Goal: Check status: Check status

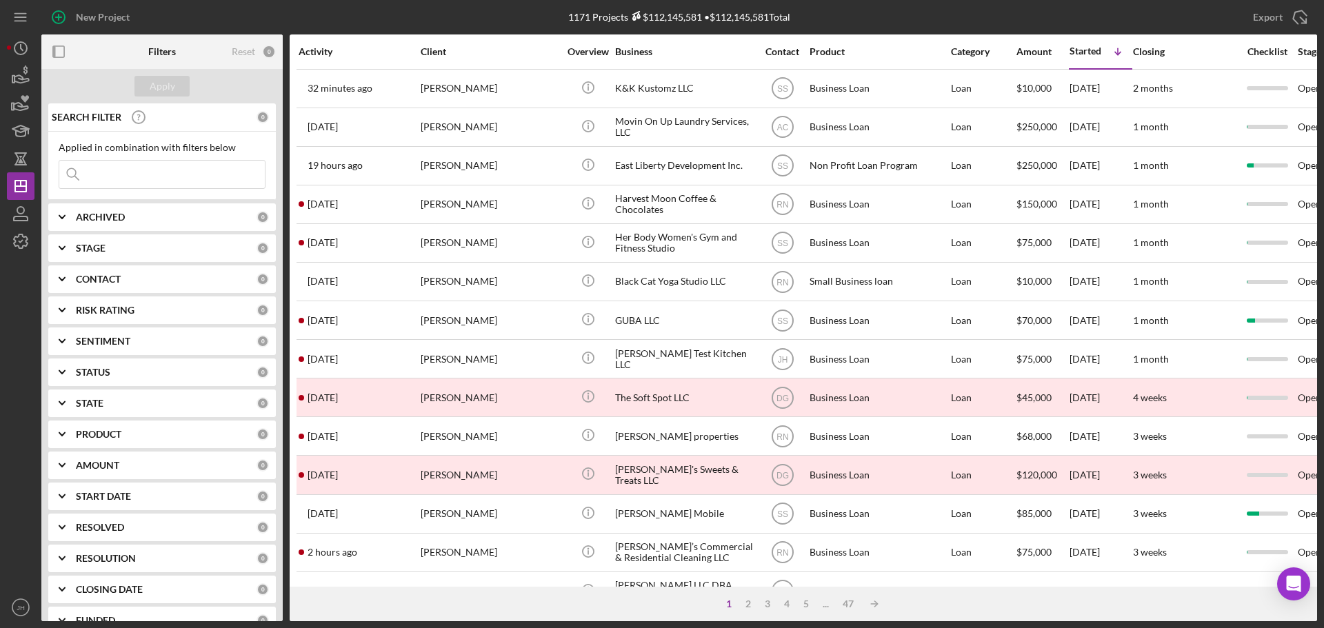
click at [115, 168] on input at bounding box center [162, 175] width 206 height 28
type input "vitamin"
click at [162, 80] on div "Apply" at bounding box center [163, 86] width 26 height 21
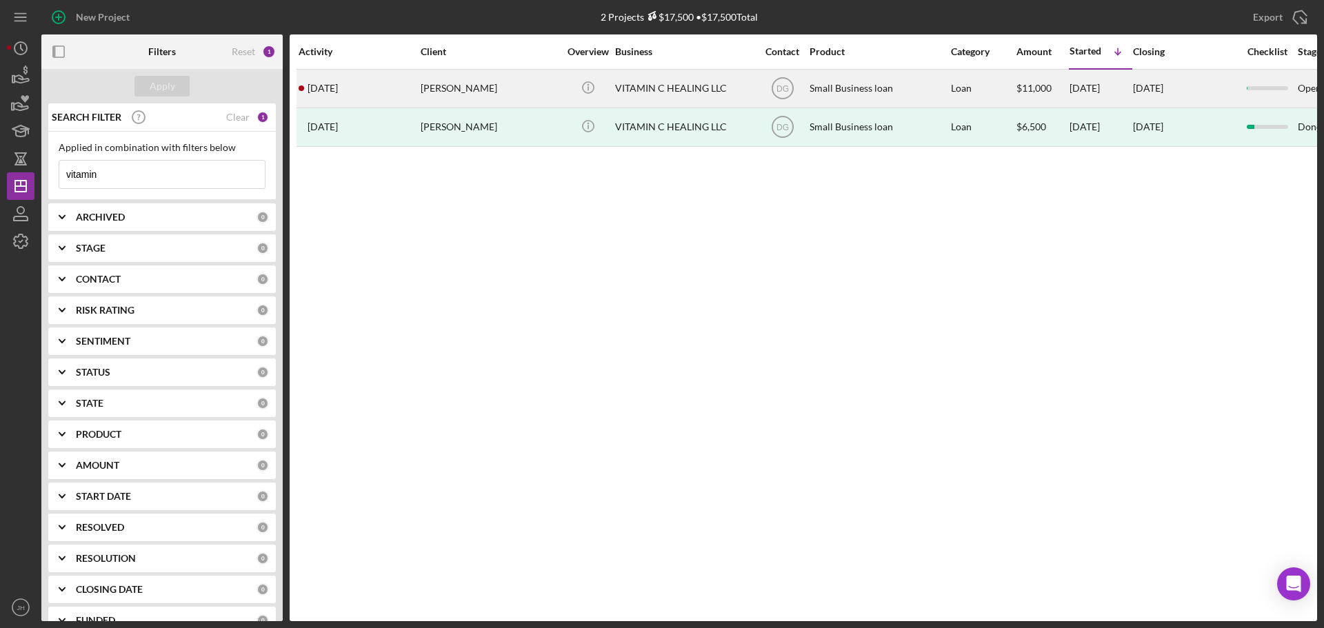
click at [470, 85] on div "[PERSON_NAME]" at bounding box center [490, 88] width 138 height 37
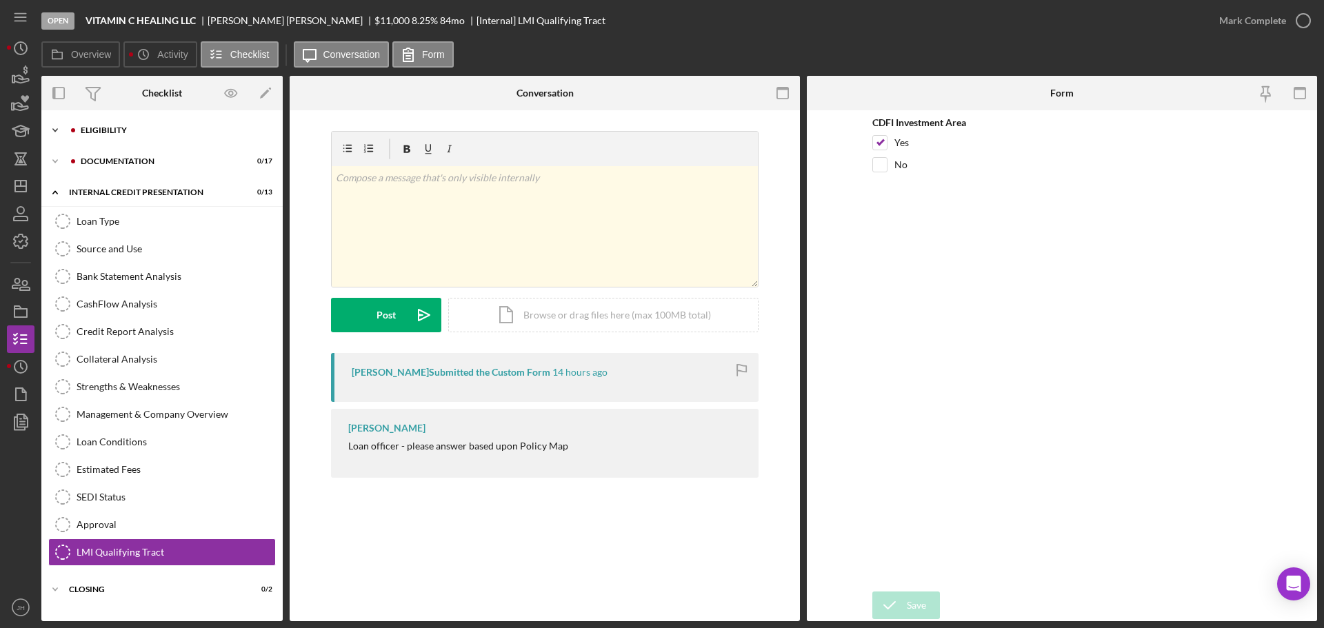
click at [54, 132] on icon "Icon/Expander" at bounding box center [55, 131] width 28 height 28
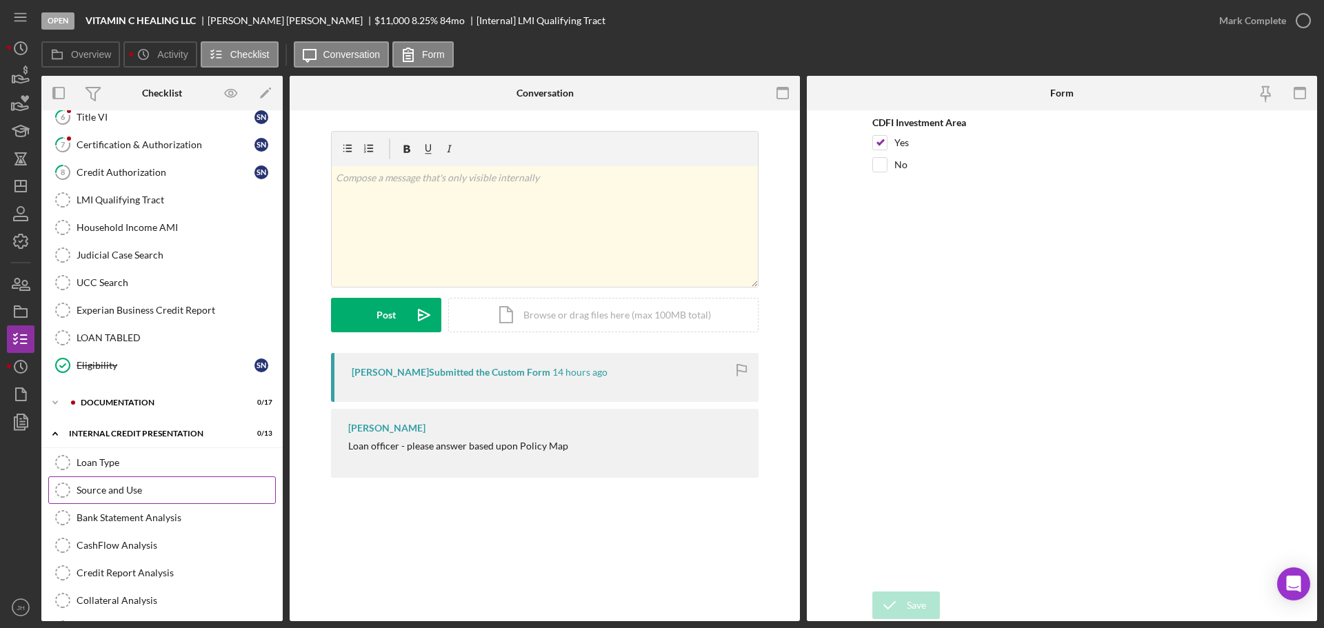
scroll to position [345, 0]
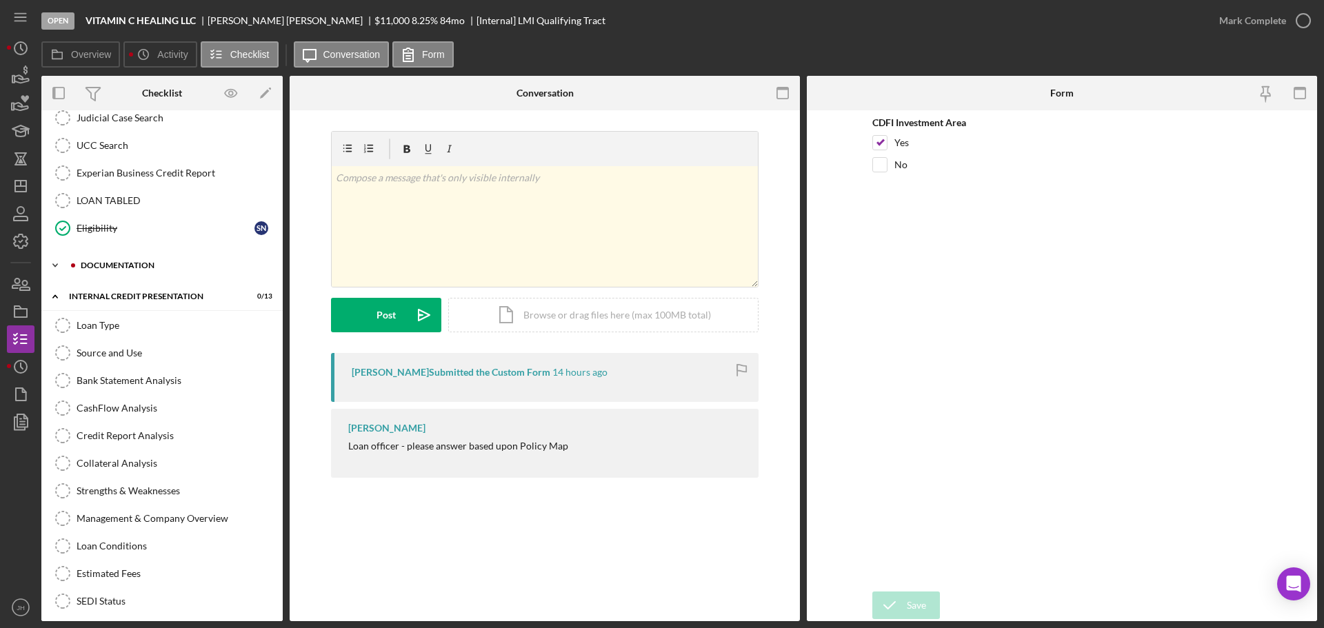
click at [57, 261] on icon "Icon/Expander" at bounding box center [55, 266] width 28 height 28
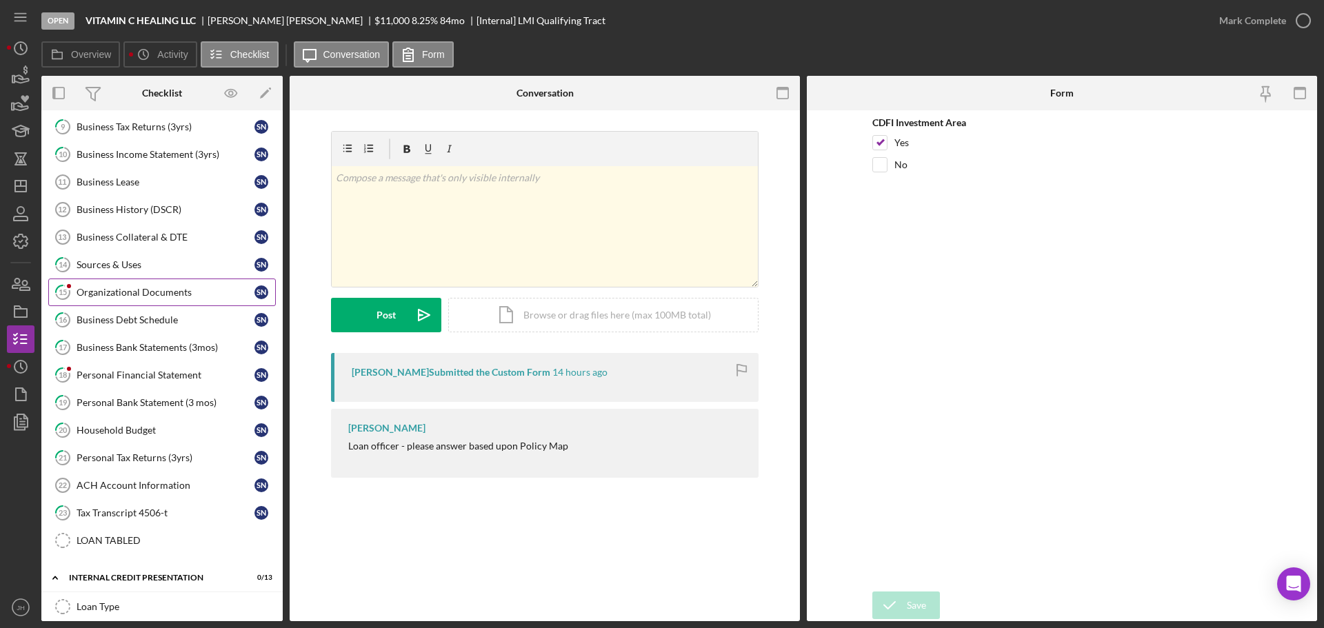
scroll to position [552, 0]
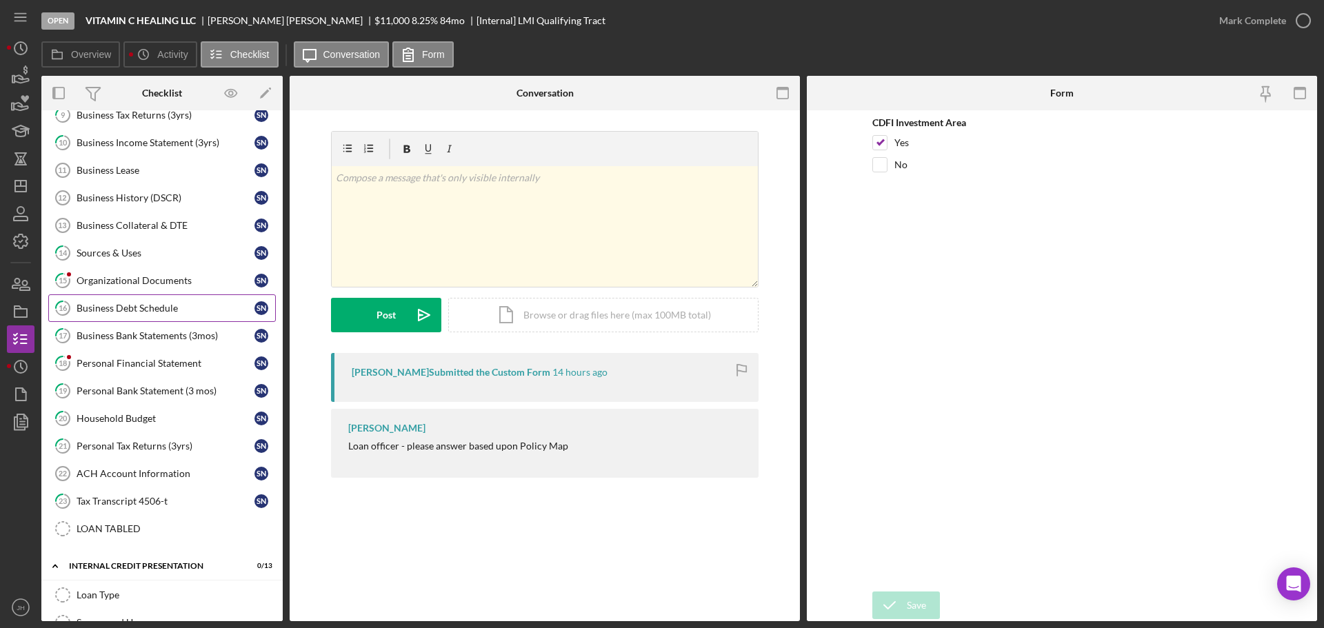
click at [138, 300] on link "16 Business Debt Schedule S N" at bounding box center [162, 309] width 228 height 28
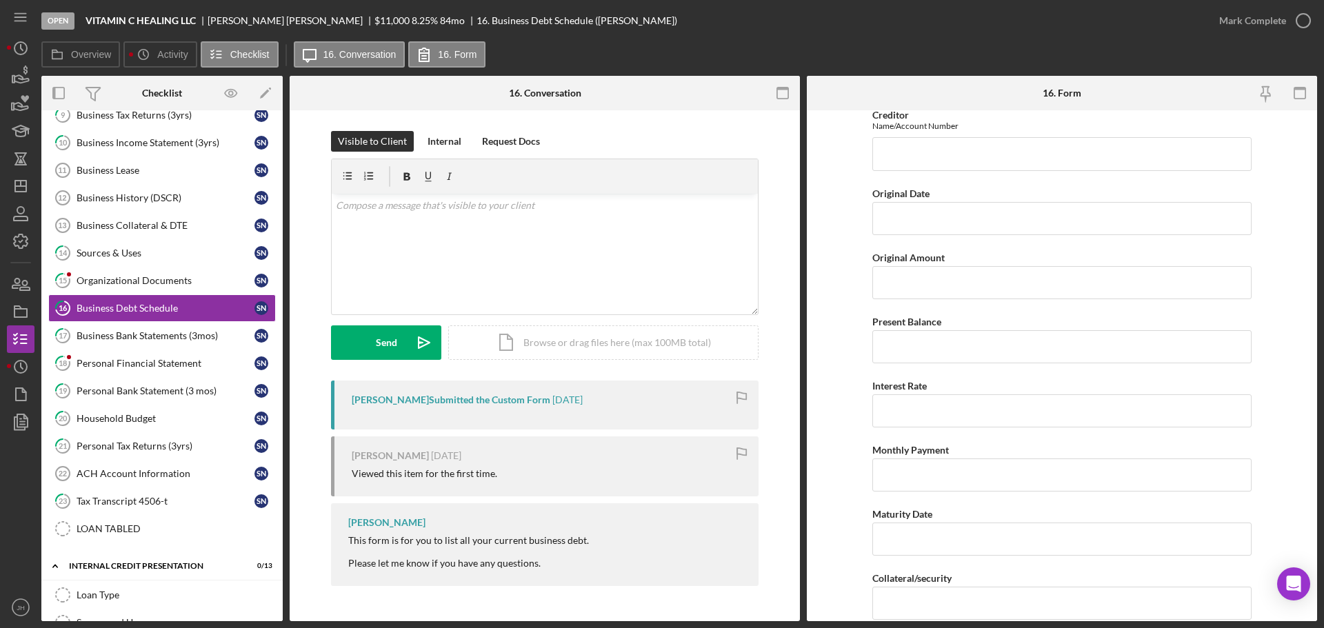
scroll to position [2138, 0]
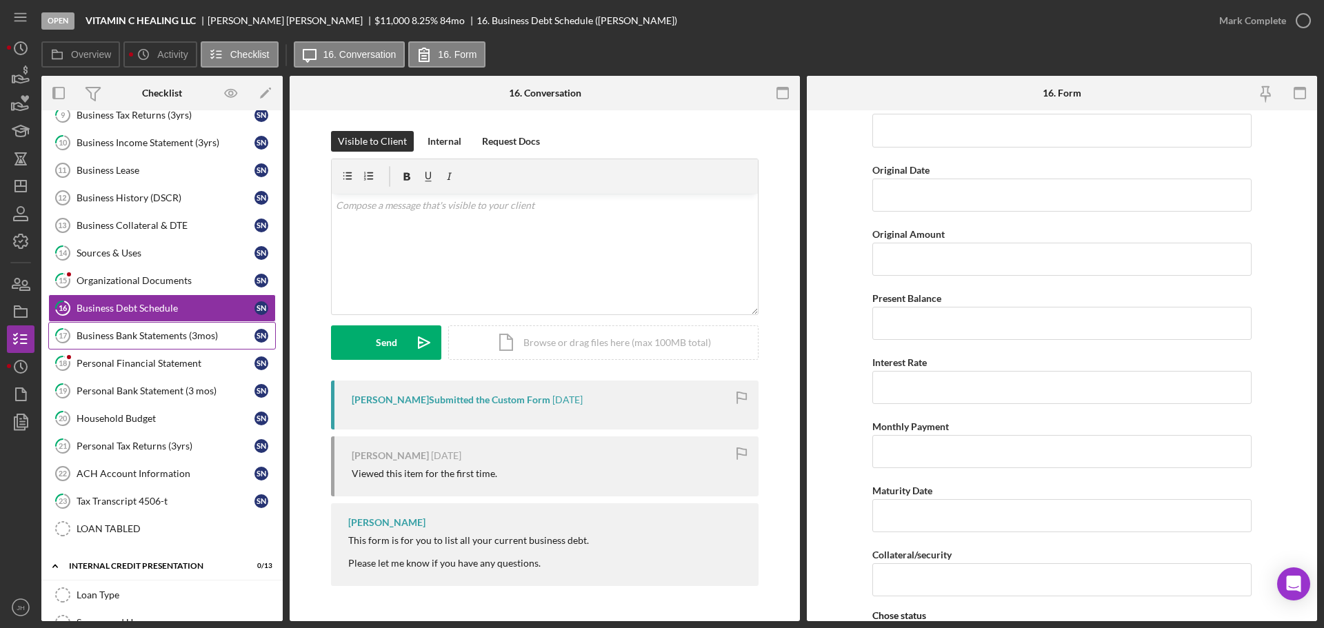
click at [123, 333] on div "Business Bank Statements (3mos)" at bounding box center [166, 335] width 178 height 11
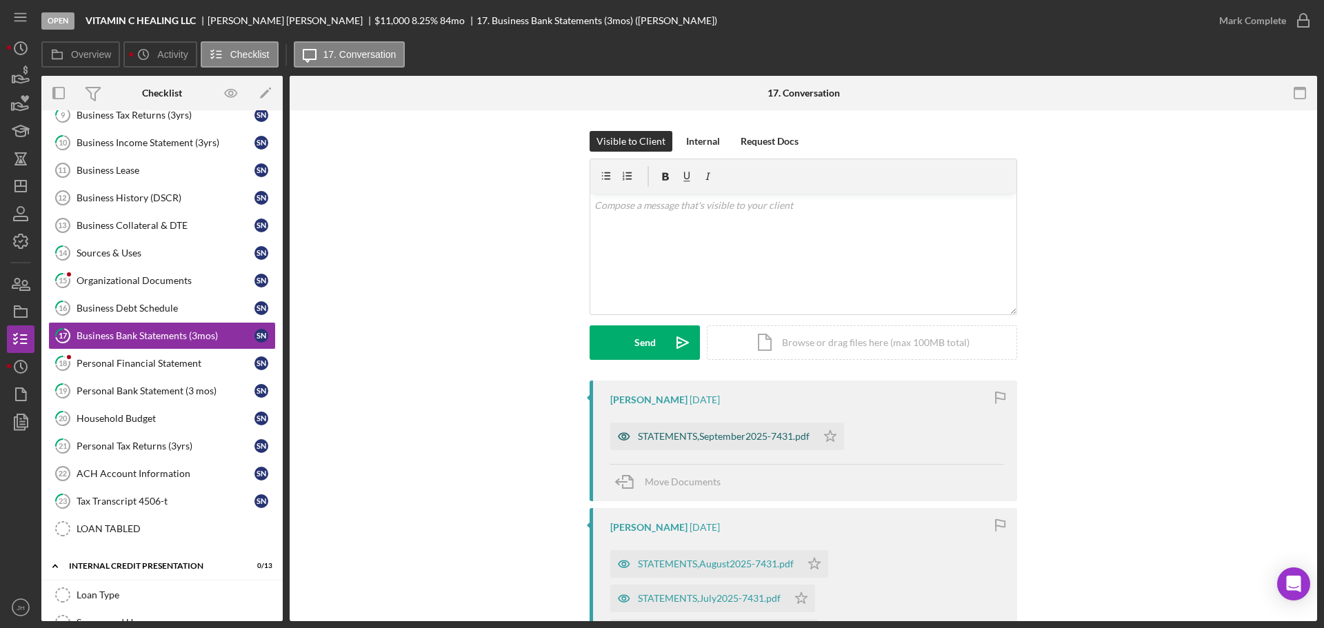
click at [658, 436] on div "STATEMENTS,September2025-7431.pdf" at bounding box center [724, 436] width 172 height 11
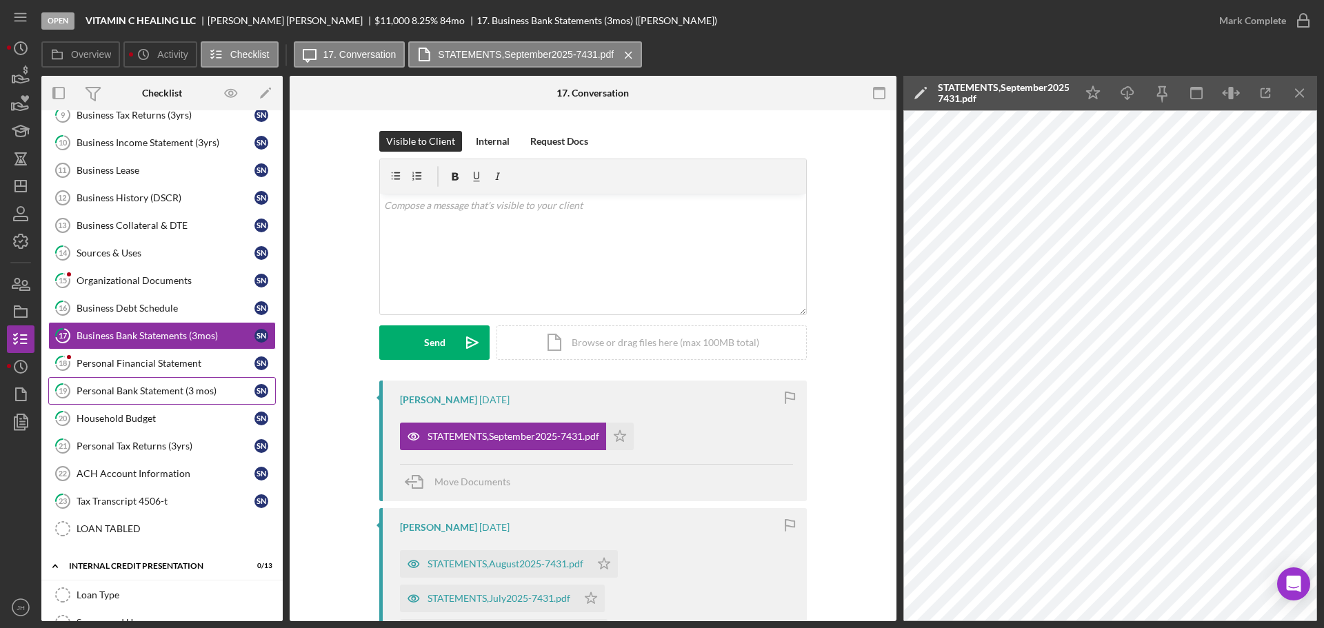
click at [138, 389] on div "Personal Bank Statement (3 mos)" at bounding box center [166, 391] width 178 height 11
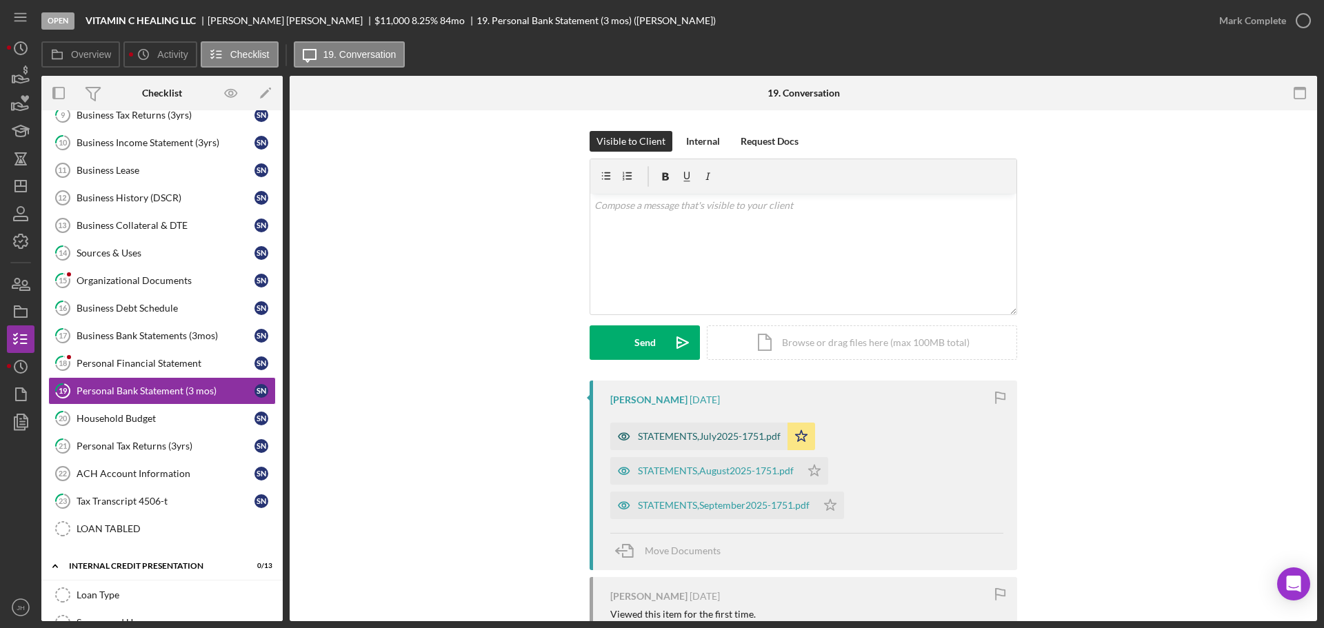
click at [691, 435] on div "STATEMENTS,July2025-1751.pdf" at bounding box center [709, 436] width 143 height 11
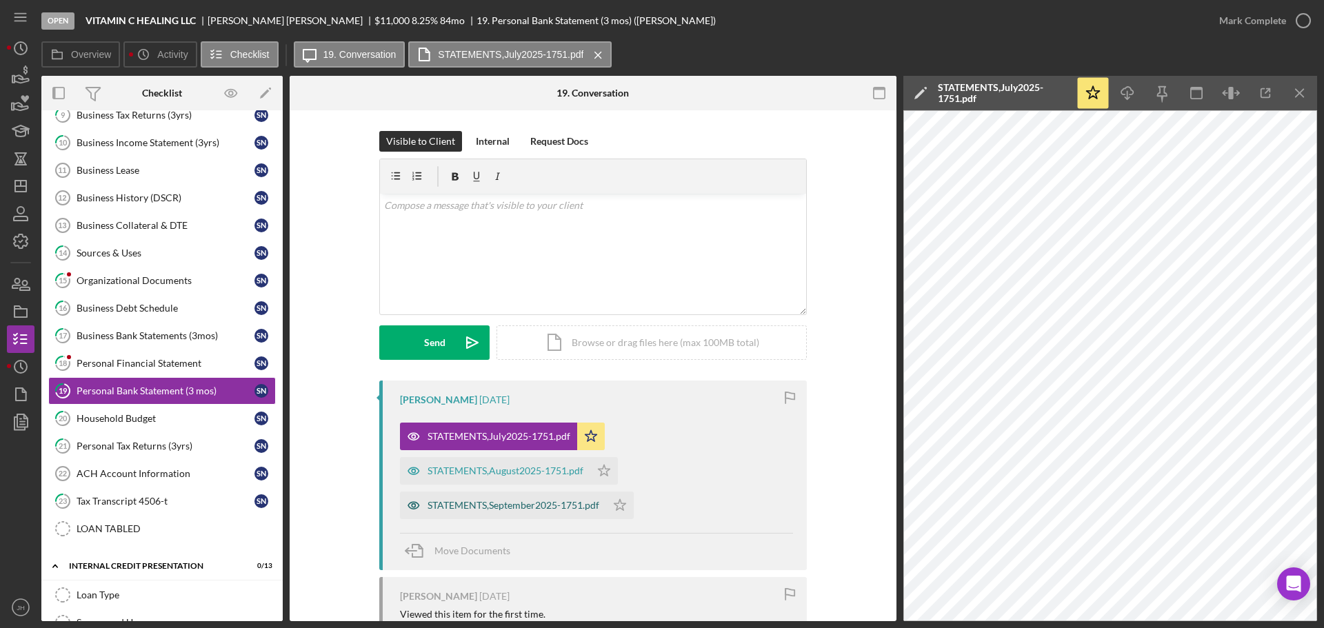
click at [500, 502] on div "STATEMENTS,September2025-1751.pdf" at bounding box center [514, 505] width 172 height 11
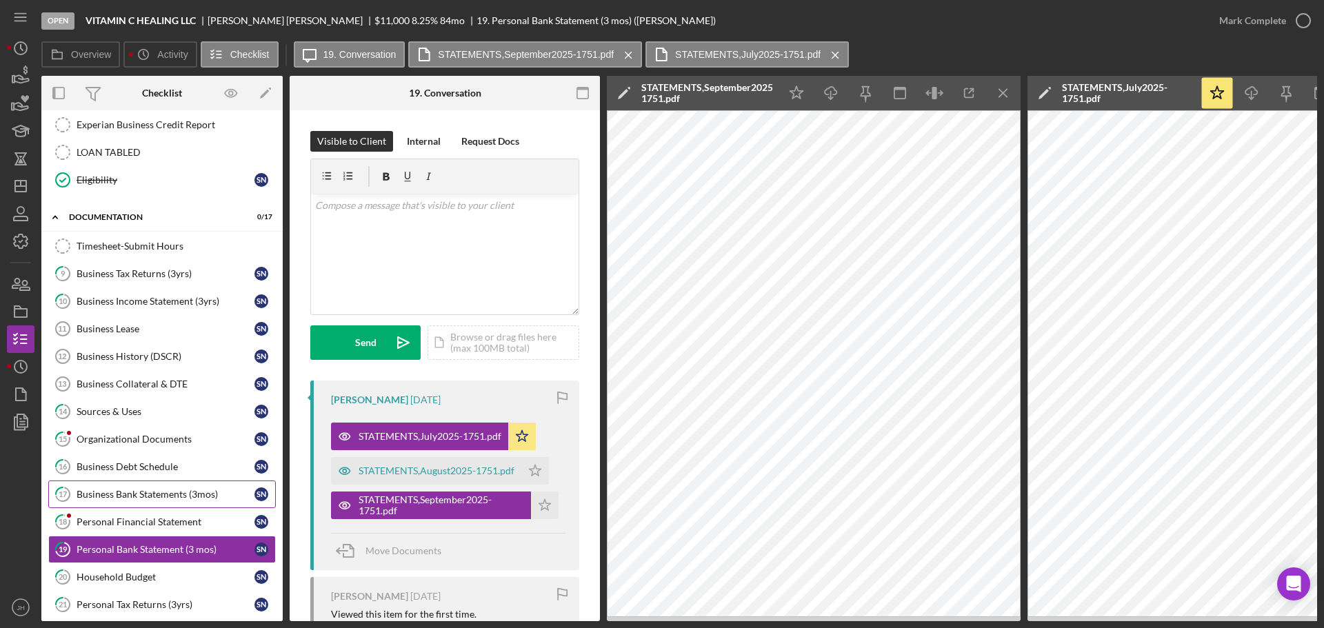
scroll to position [345, 0]
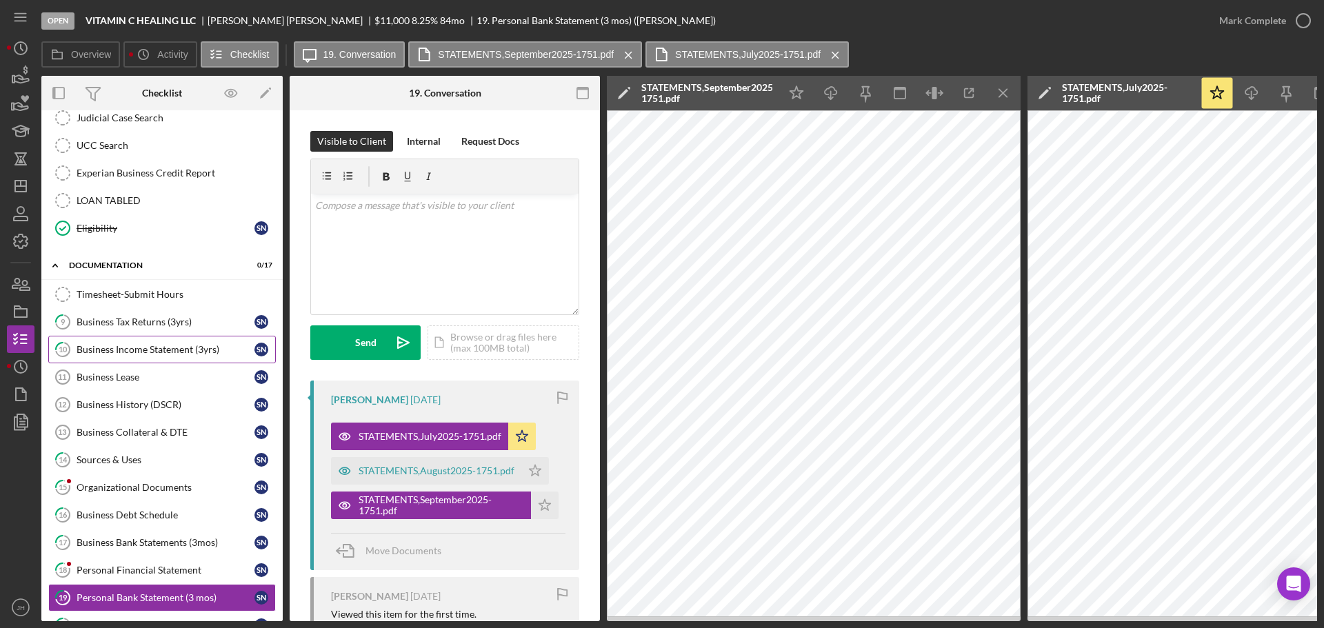
click at [121, 358] on link "10 Business Income Statement (3yrs) S N" at bounding box center [162, 350] width 228 height 28
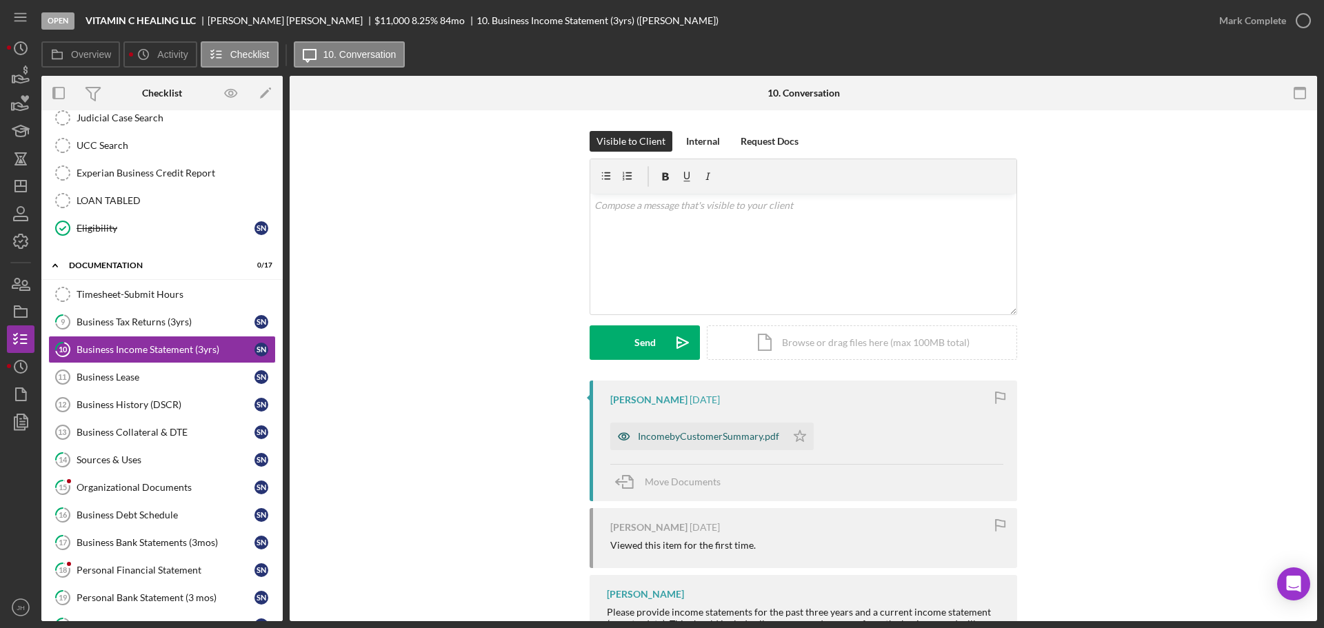
click at [672, 435] on div "IncomebyCustomerSummary.pdf" at bounding box center [708, 436] width 141 height 11
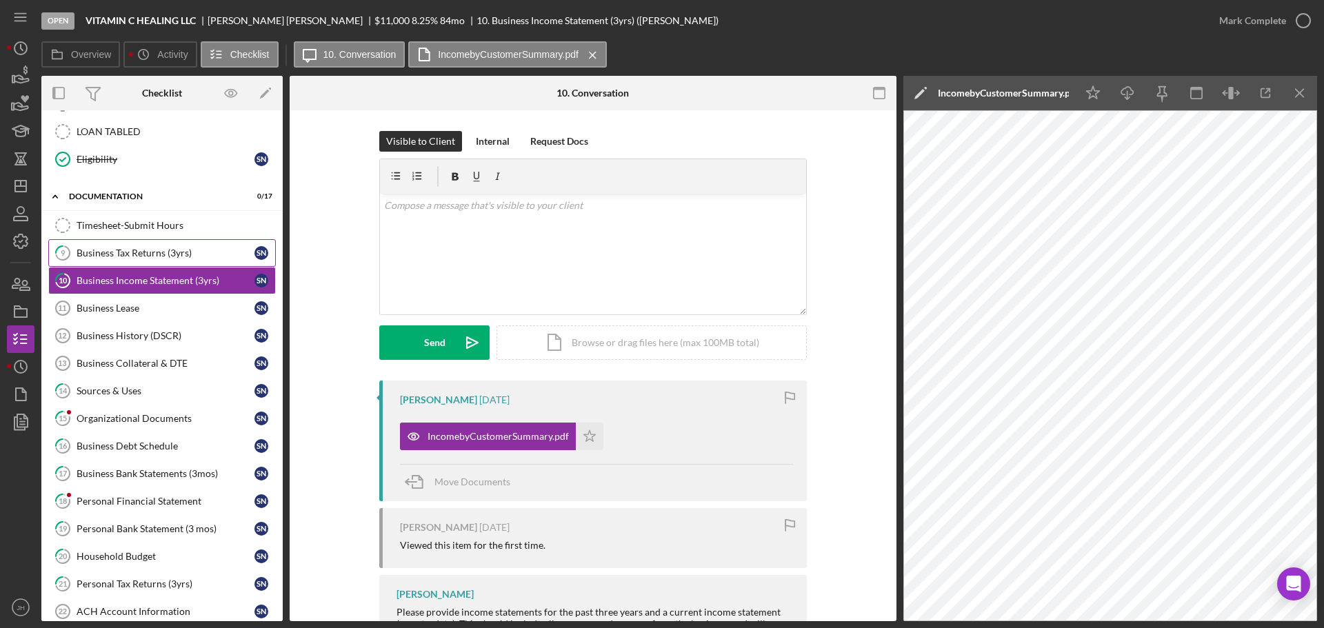
click at [141, 260] on link "9 Business Tax Returns (3yrs) S N" at bounding box center [162, 253] width 228 height 28
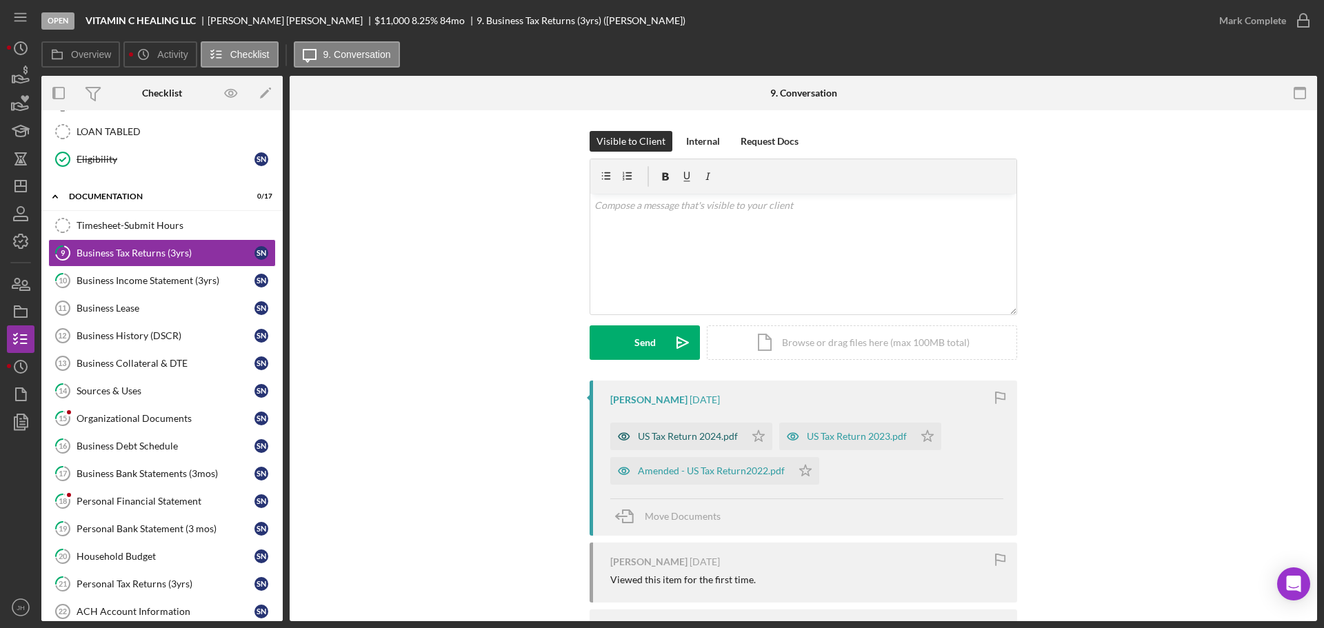
click at [664, 435] on div "US Tax Return 2024.pdf" at bounding box center [688, 436] width 100 height 11
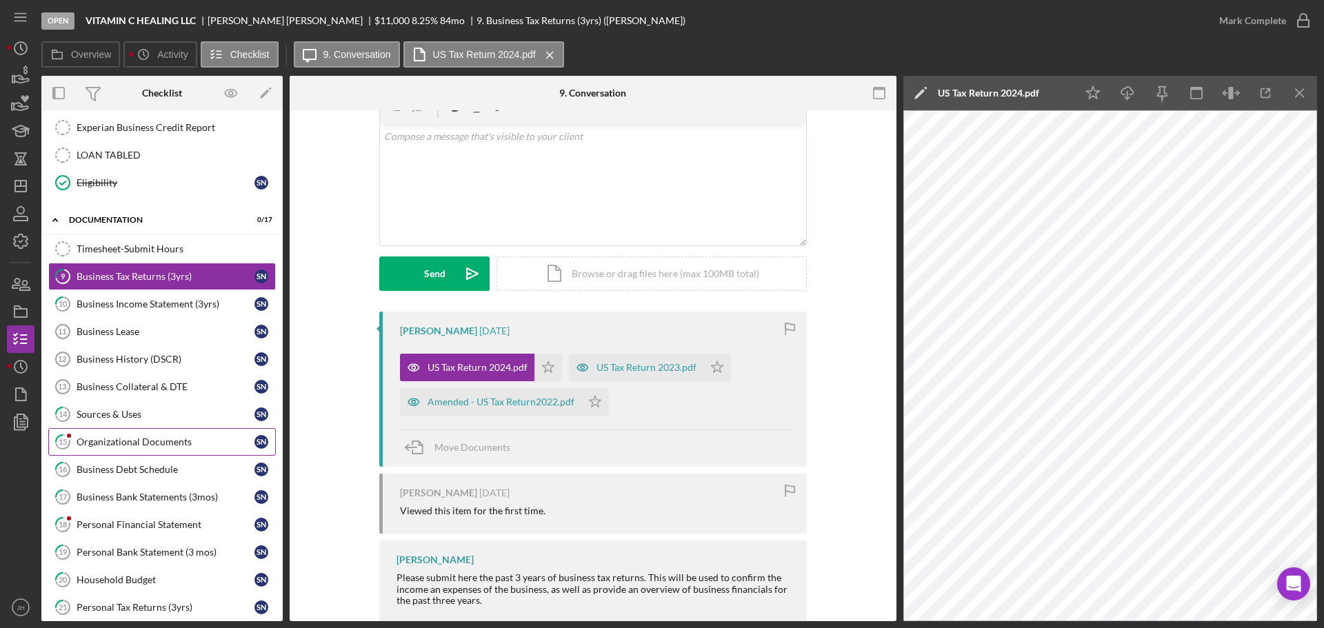
scroll to position [414, 0]
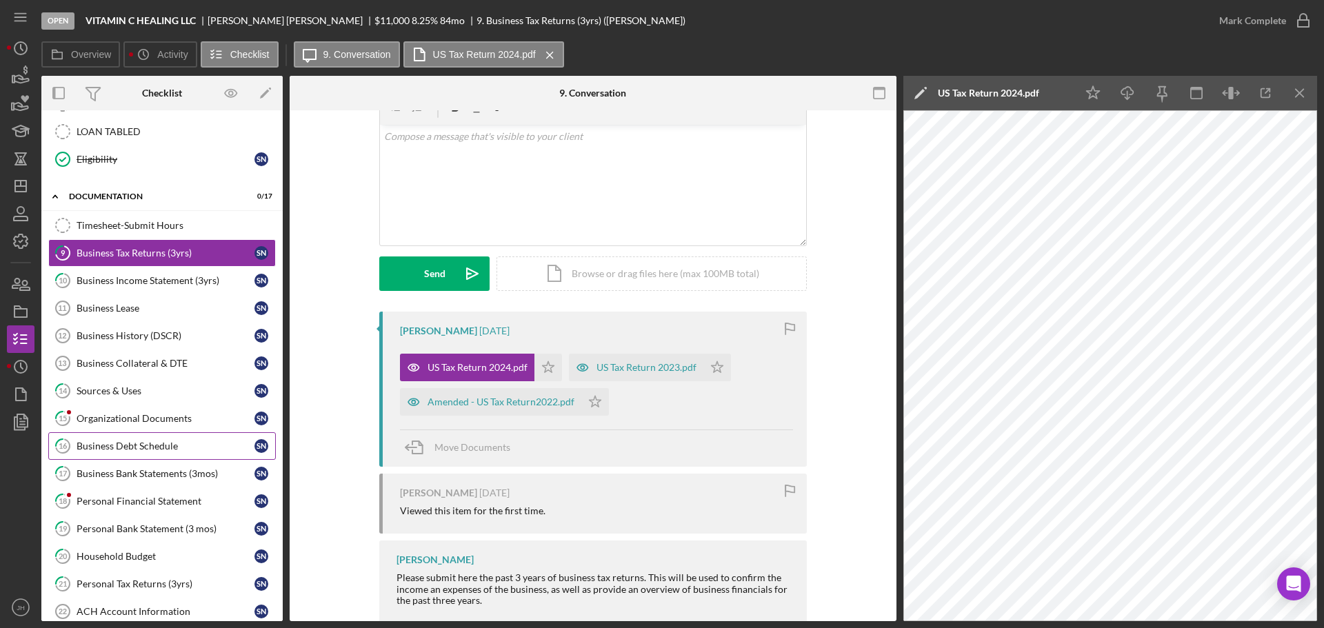
click at [93, 444] on div "Business Debt Schedule" at bounding box center [166, 446] width 178 height 11
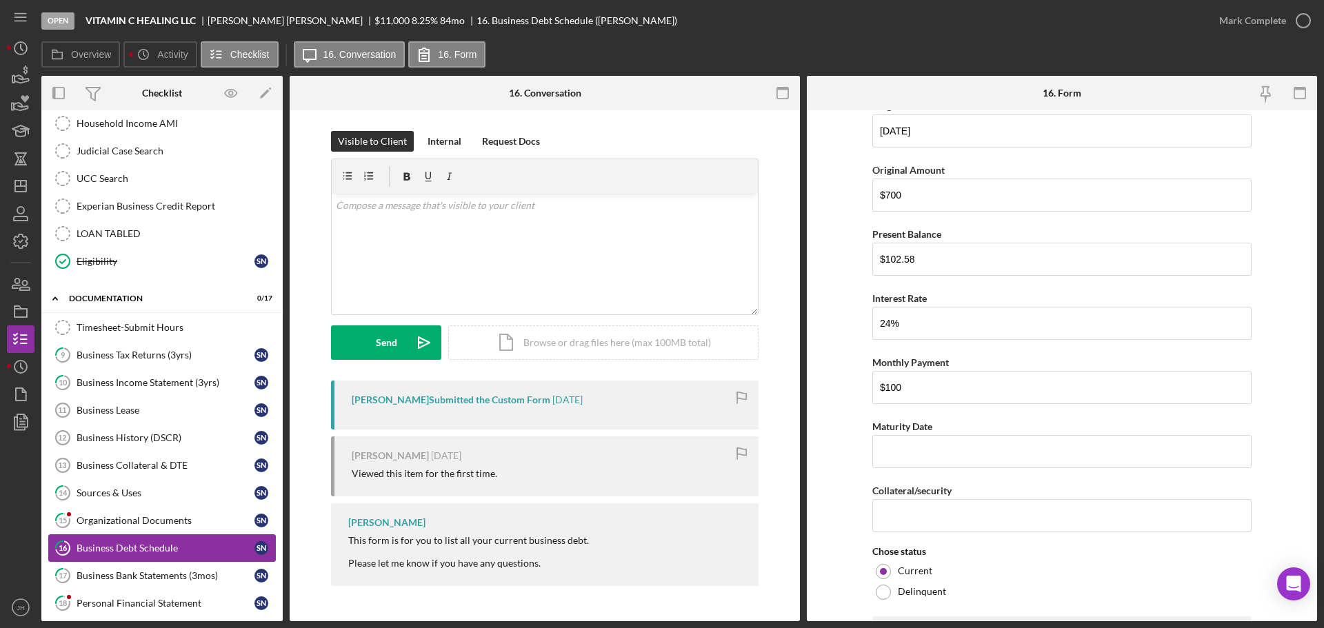
scroll to position [414, 0]
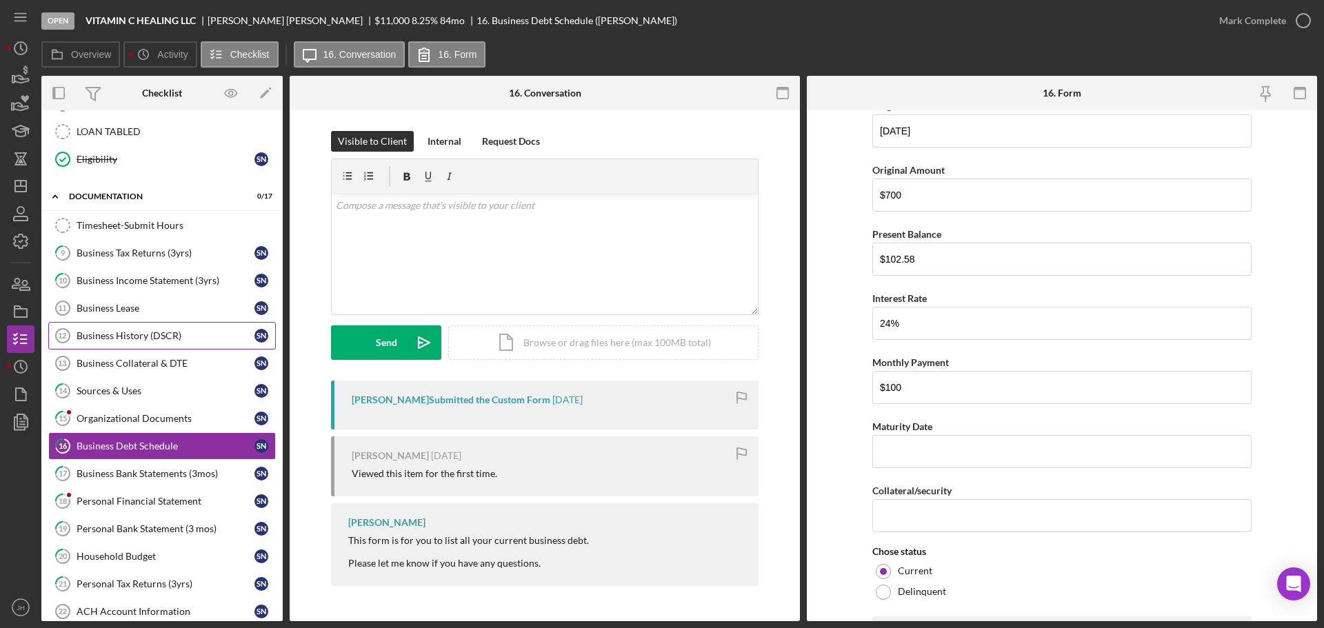
click at [121, 335] on div "Business History (DSCR)" at bounding box center [166, 335] width 178 height 11
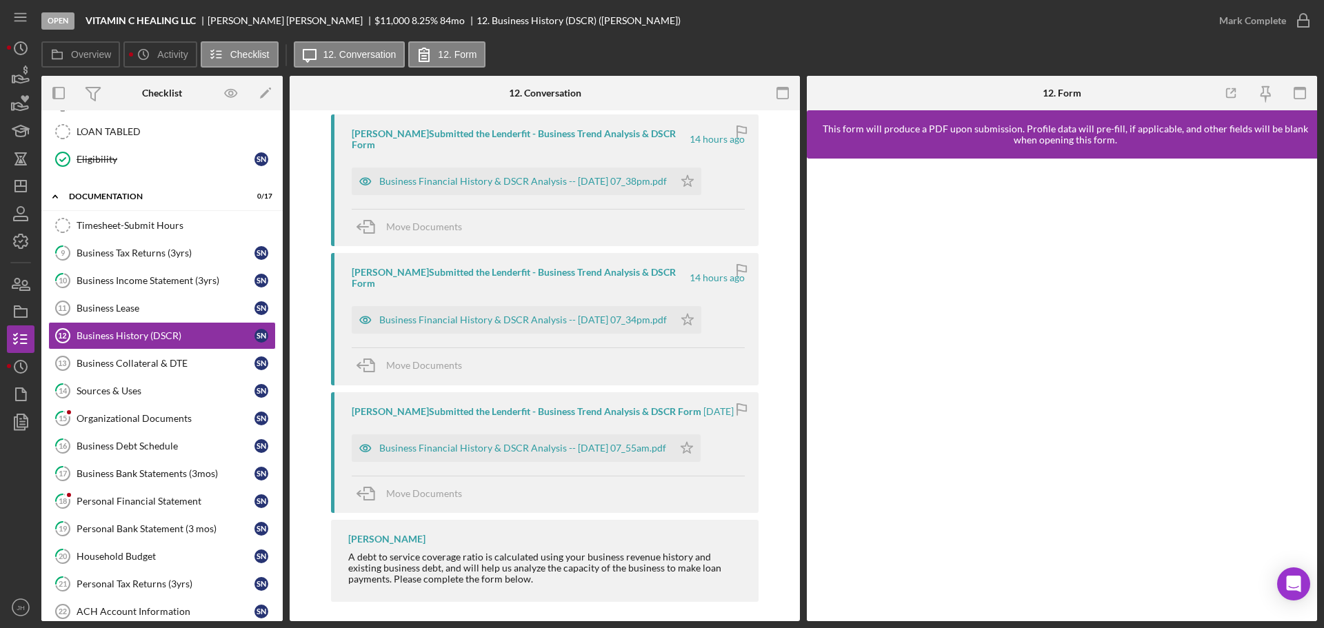
scroll to position [276, 0]
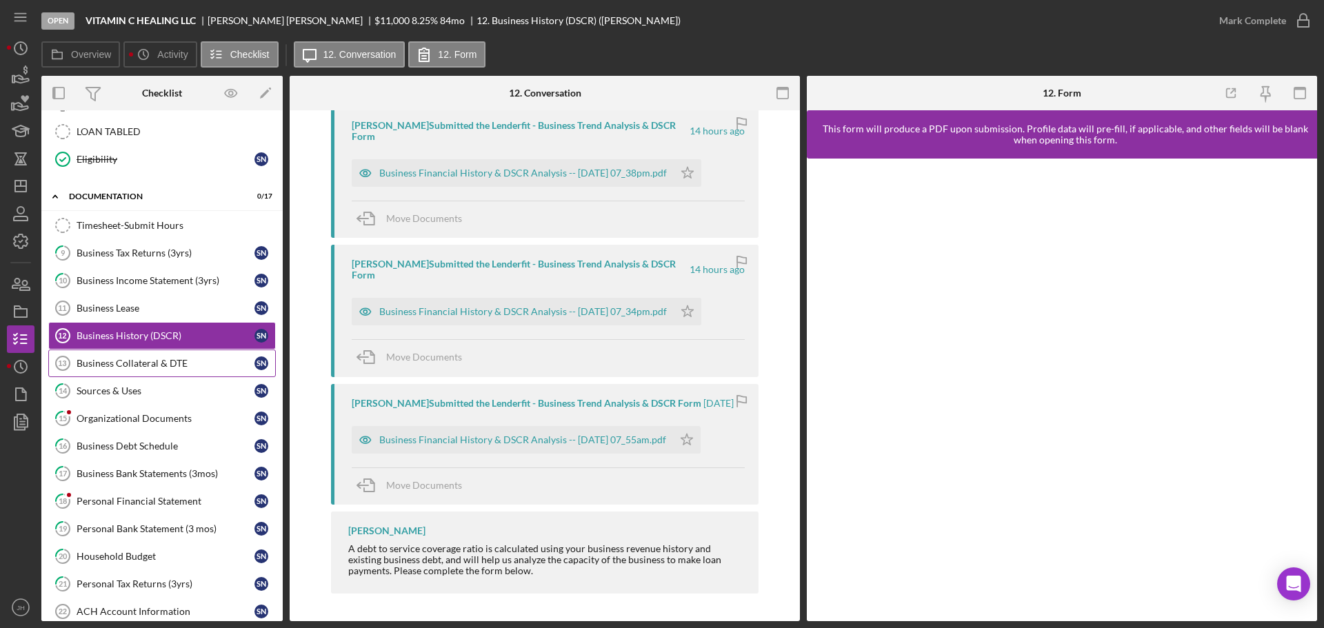
click at [106, 358] on div "Business Collateral & DTE" at bounding box center [166, 363] width 178 height 11
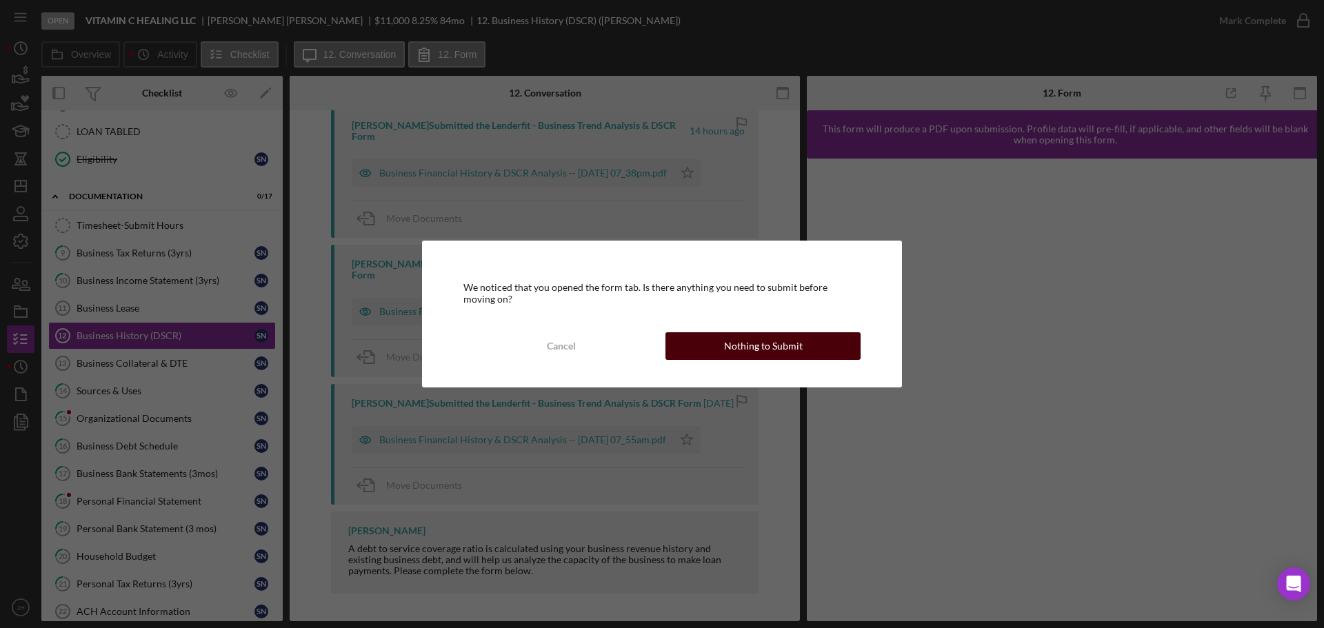
click at [773, 355] on div "Nothing to Submit" at bounding box center [763, 347] width 79 height 28
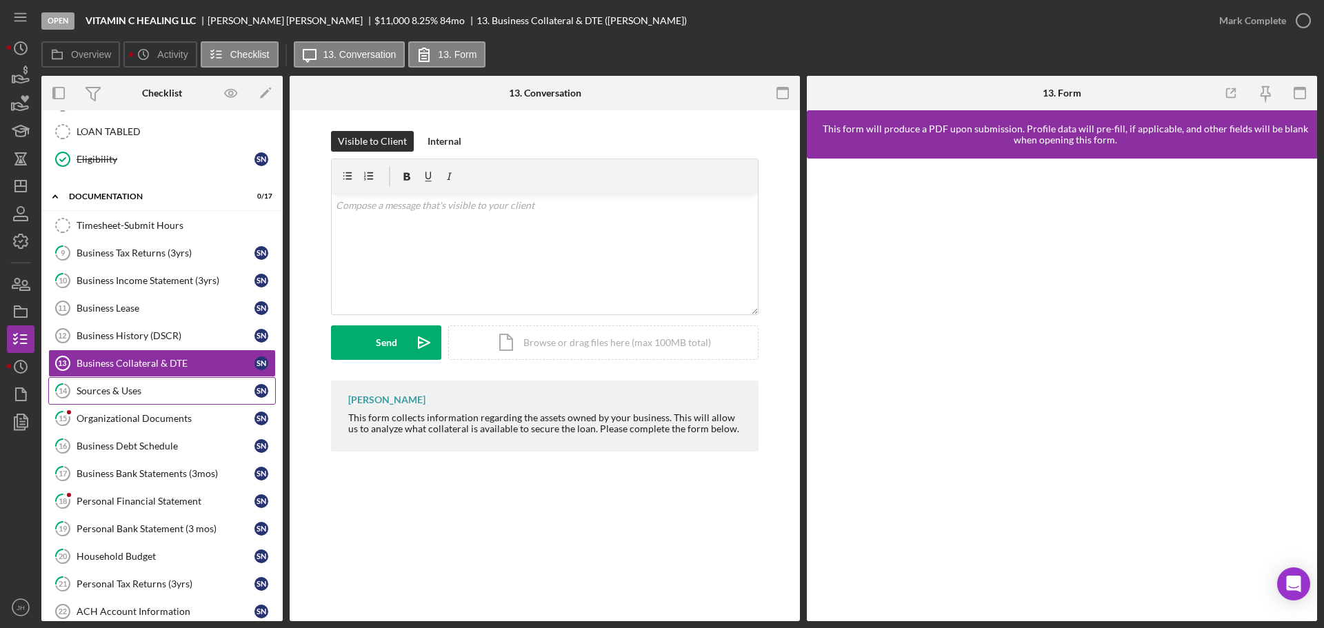
click at [115, 395] on div "Sources & Uses" at bounding box center [166, 391] width 178 height 11
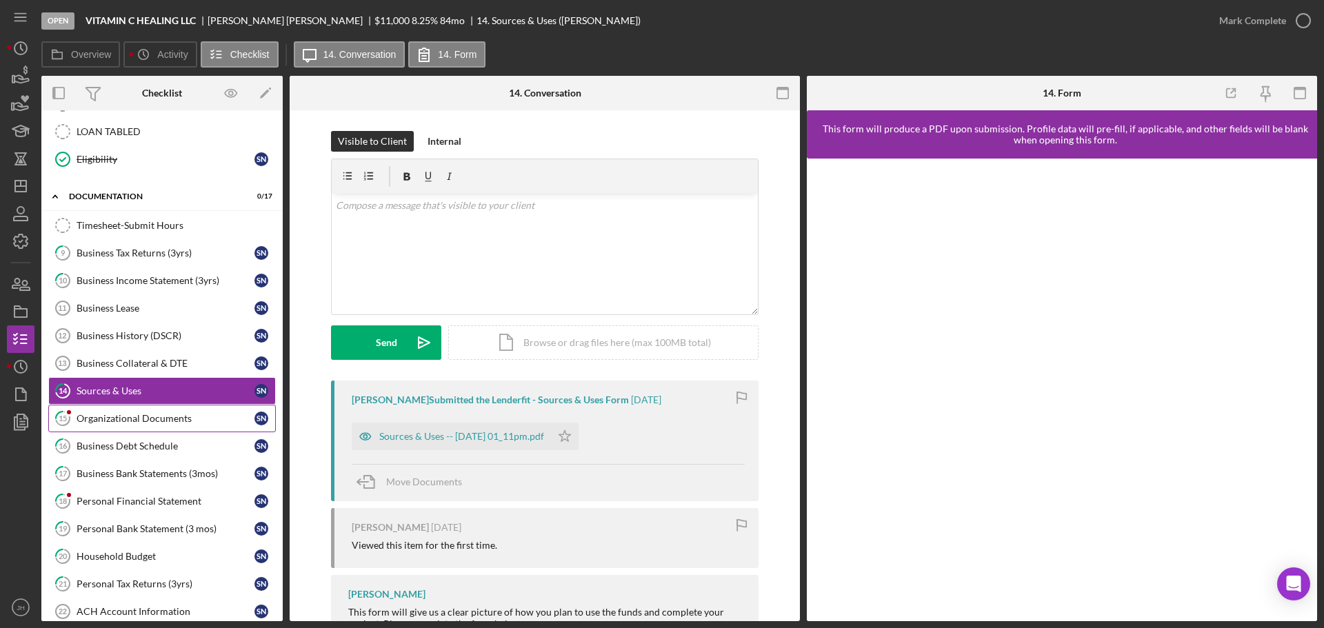
click at [130, 417] on div "Organizational Documents" at bounding box center [166, 418] width 178 height 11
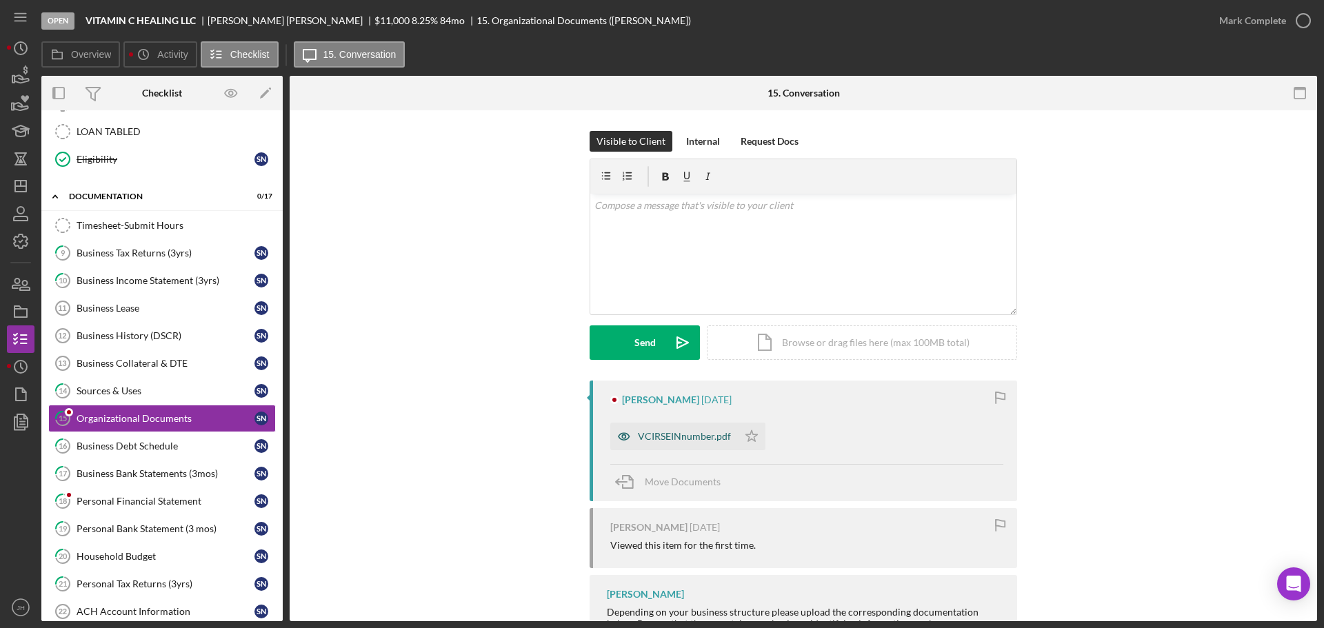
click at [679, 437] on div "VCIRSEINnumber.pdf" at bounding box center [684, 436] width 93 height 11
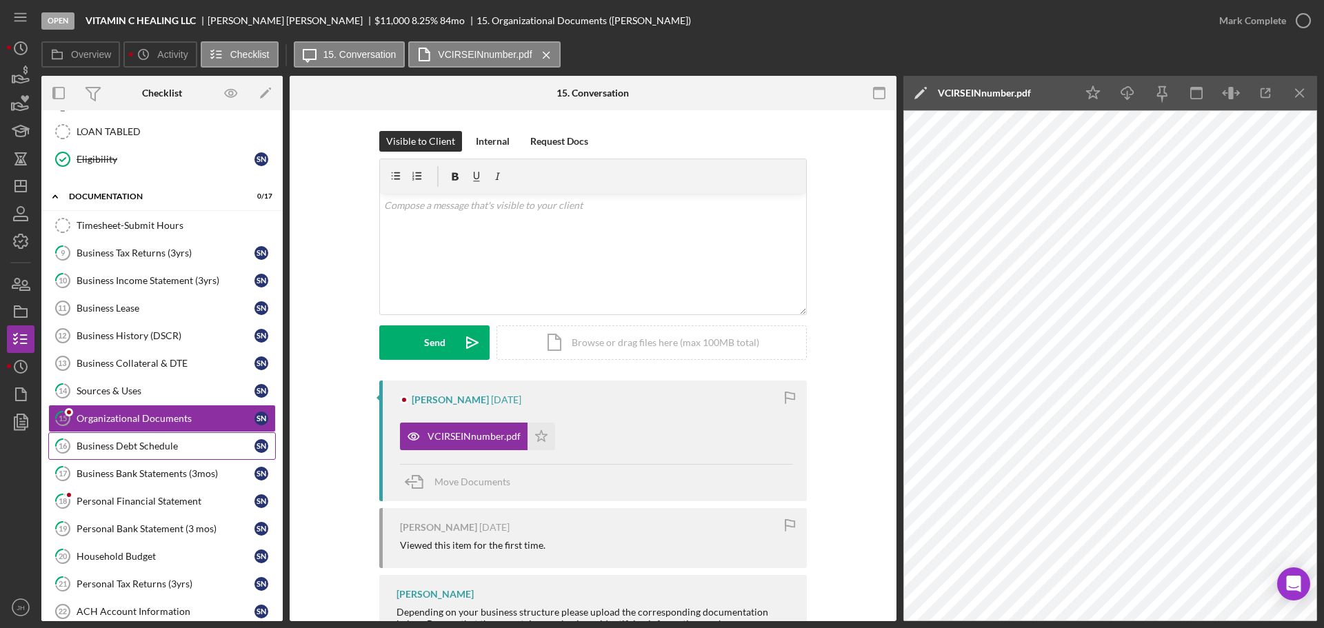
click at [131, 444] on div "Business Debt Schedule" at bounding box center [166, 446] width 178 height 11
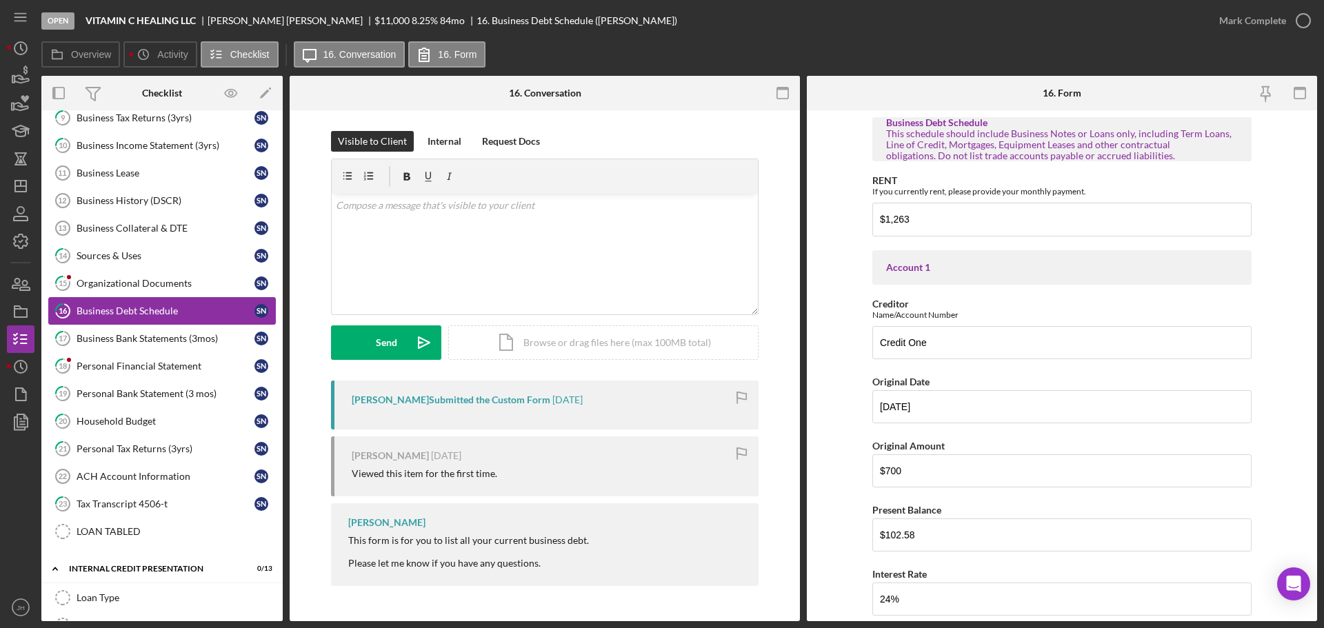
scroll to position [552, 0]
click at [157, 339] on div "Business Bank Statements (3mos)" at bounding box center [166, 335] width 178 height 11
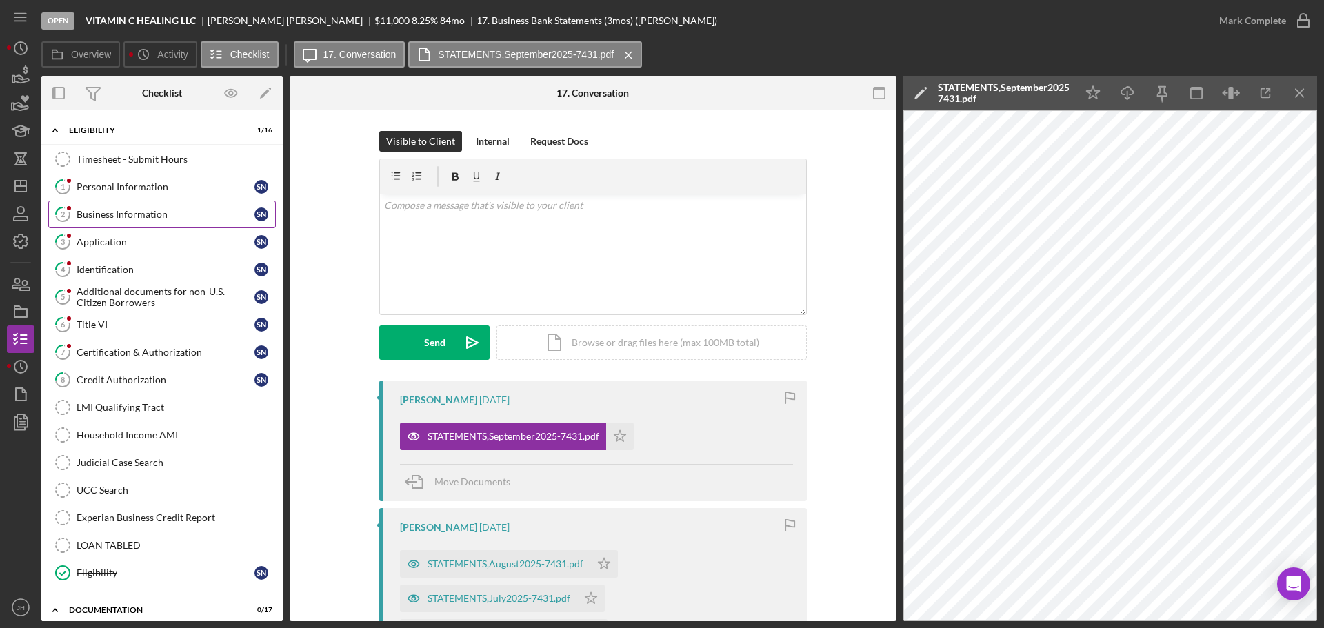
click at [122, 216] on div "Business Information" at bounding box center [166, 214] width 178 height 11
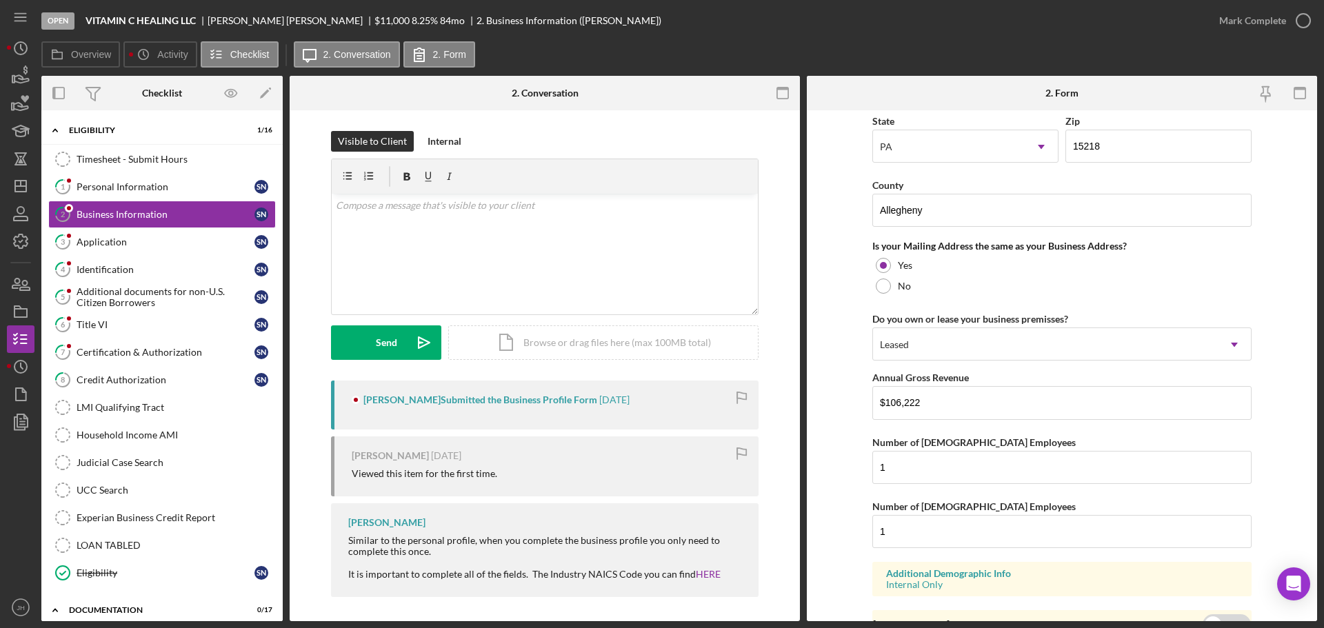
scroll to position [1020, 0]
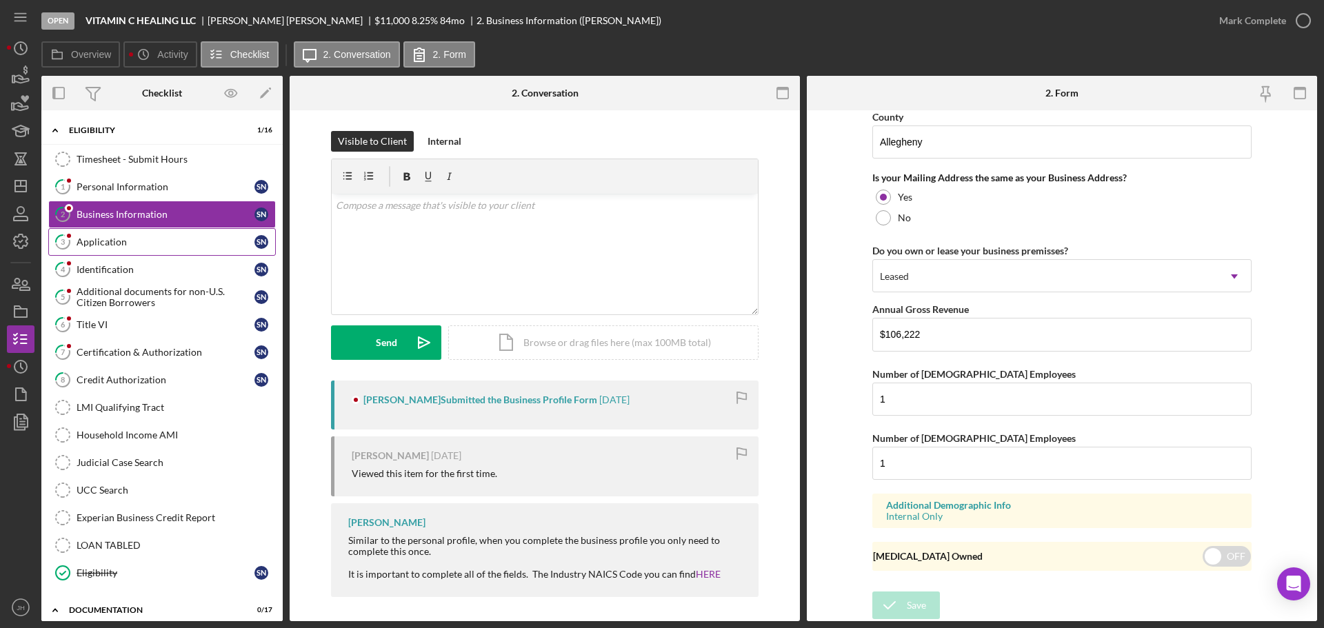
click at [96, 240] on div "Application" at bounding box center [166, 242] width 178 height 11
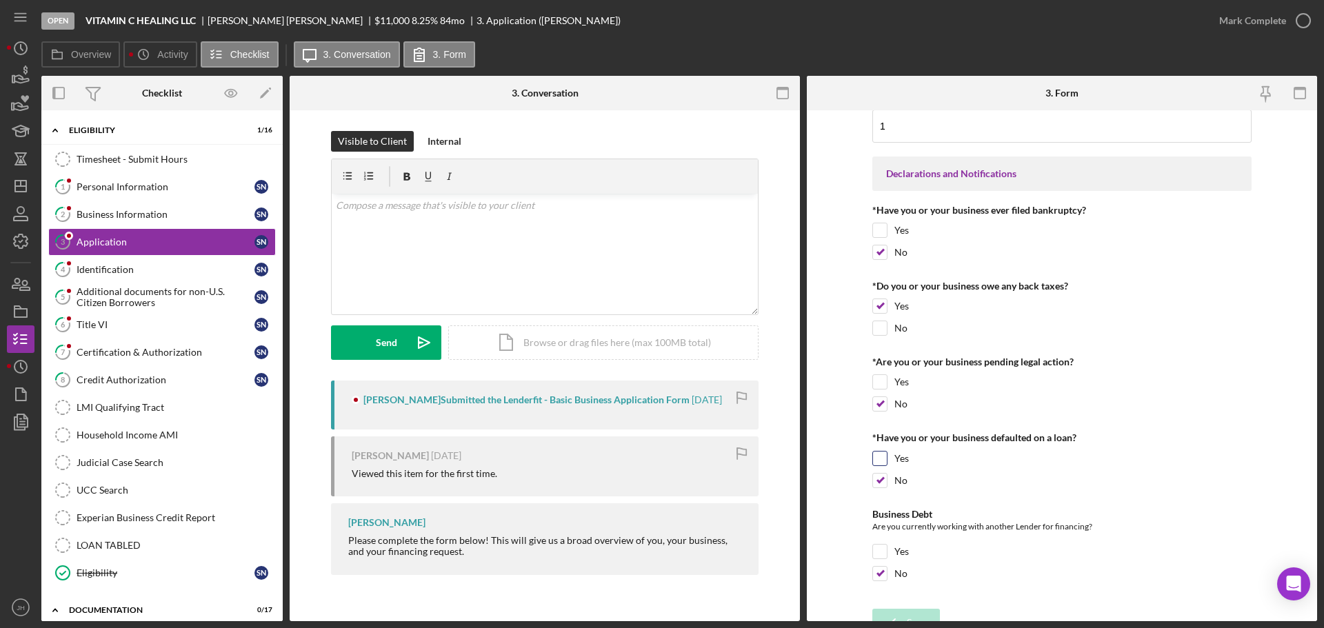
scroll to position [1912, 0]
